Goal: Task Accomplishment & Management: Use online tool/utility

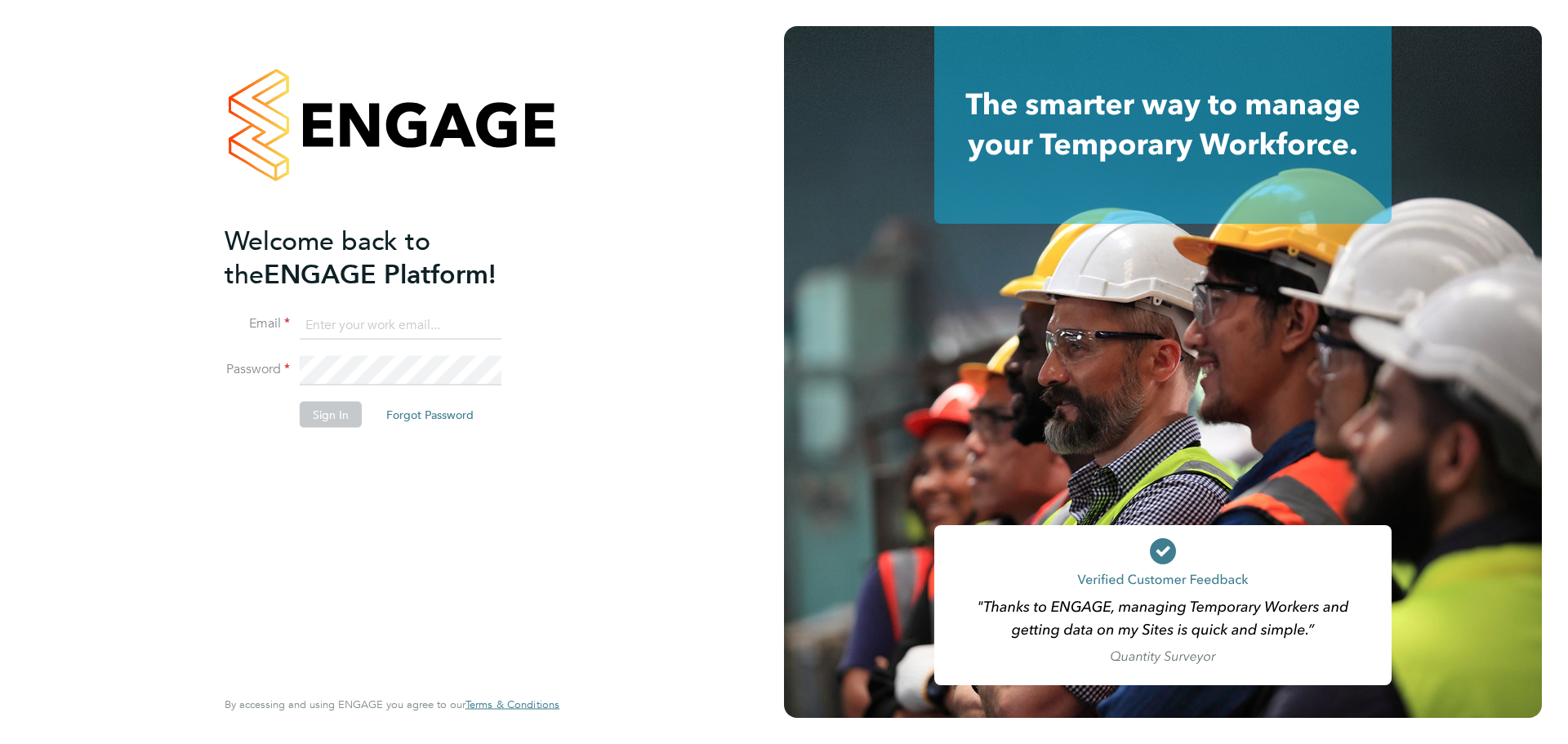
type input "maureen.langridge@uk.g4s.com"
click at [320, 422] on button "Sign In" at bounding box center [330, 415] width 62 height 26
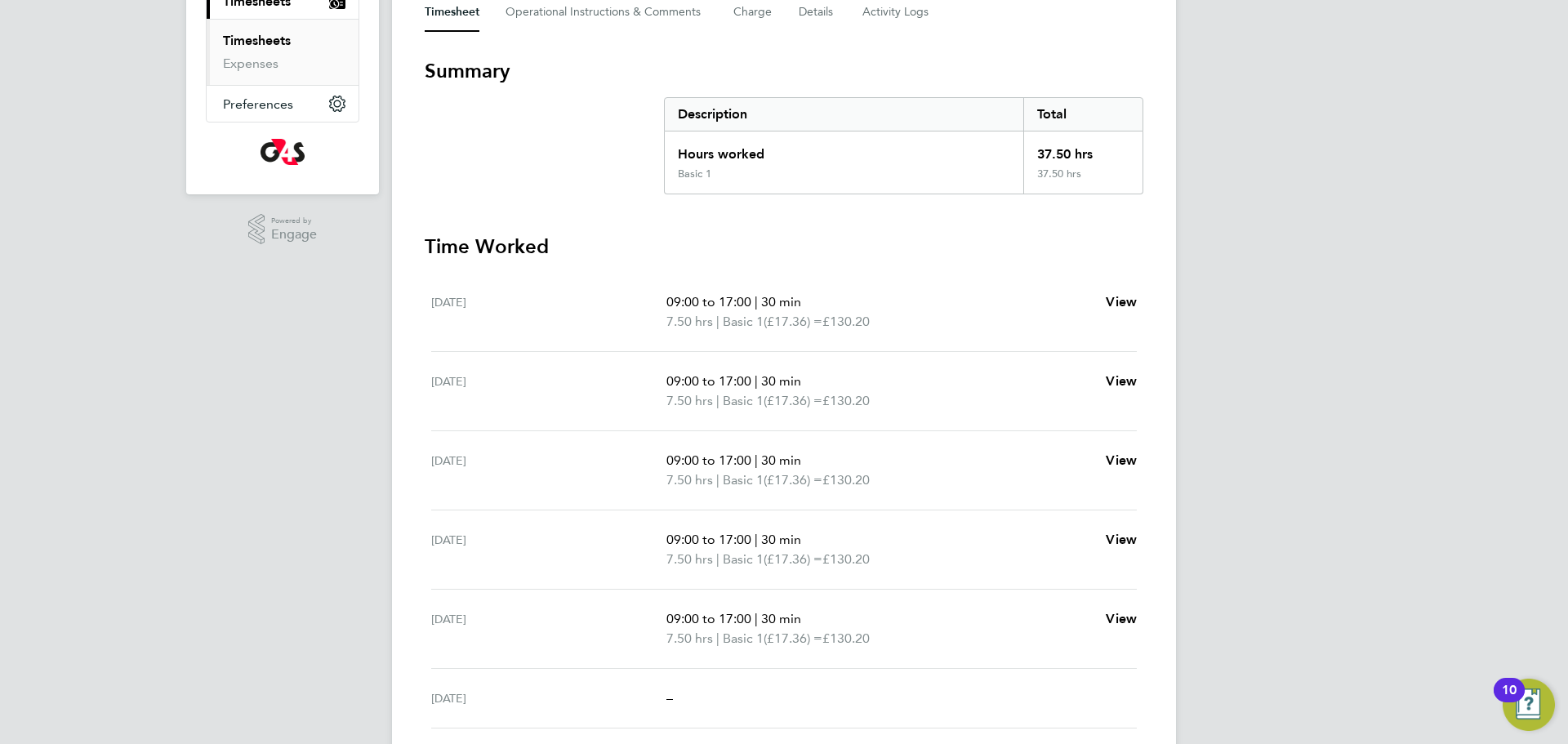
scroll to position [358, 0]
